Goal: Transaction & Acquisition: Obtain resource

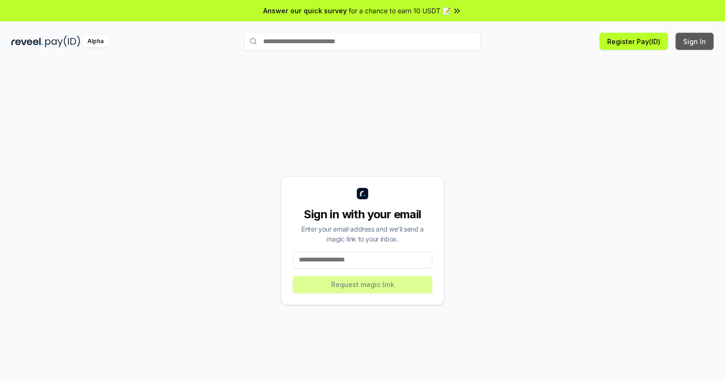
click at [695, 41] on button "Sign In" at bounding box center [694, 41] width 38 height 17
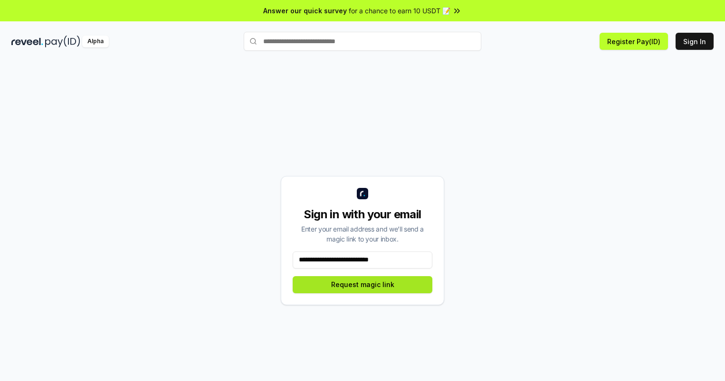
type input "**********"
click at [362, 285] on button "Request magic link" at bounding box center [363, 284] width 140 height 17
